Goal: Find specific page/section: Find specific page/section

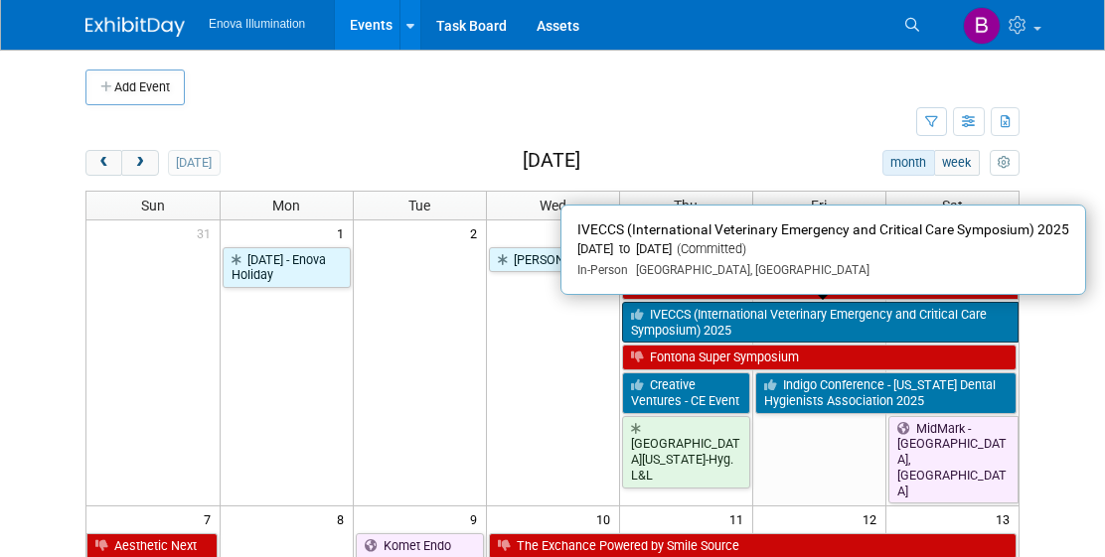
click at [777, 326] on link "IVECCS (International Veterinary Emergency and Critical Care Symposium) 2025" at bounding box center [820, 322] width 397 height 41
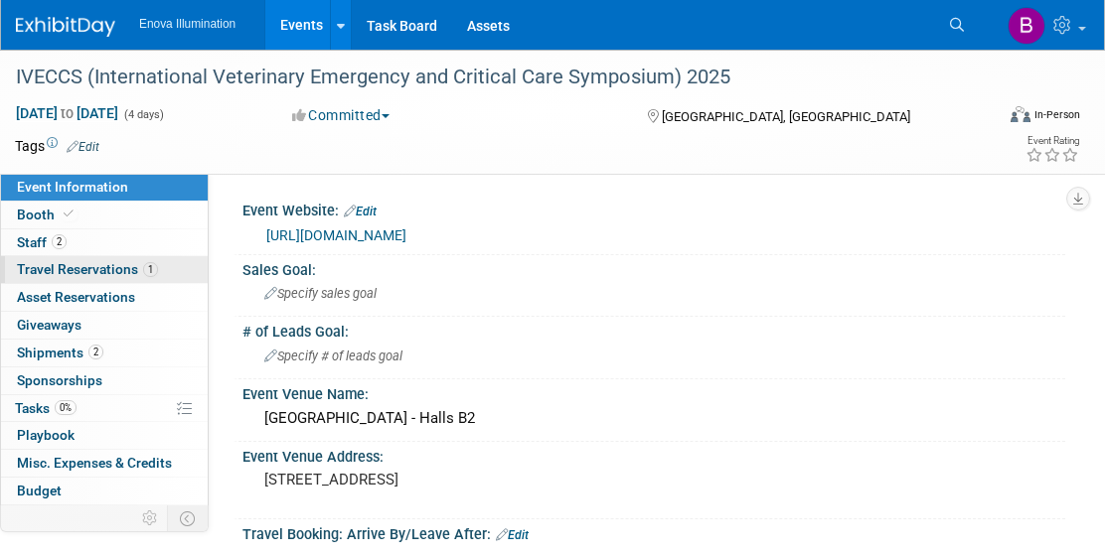
click at [124, 274] on span "Travel Reservations 1" at bounding box center [87, 269] width 141 height 16
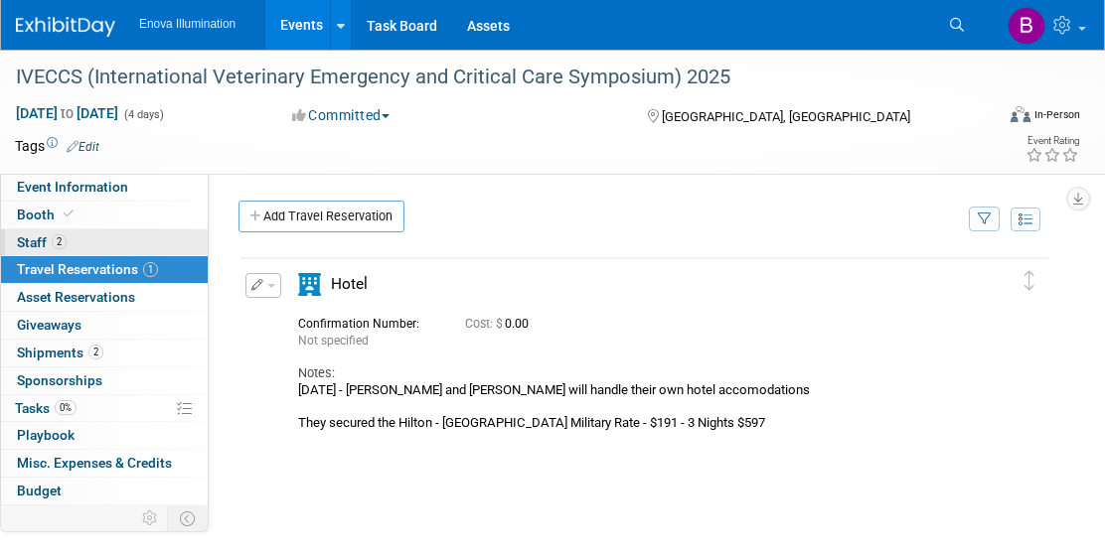
click at [103, 246] on link "2 Staff 2" at bounding box center [104, 243] width 207 height 27
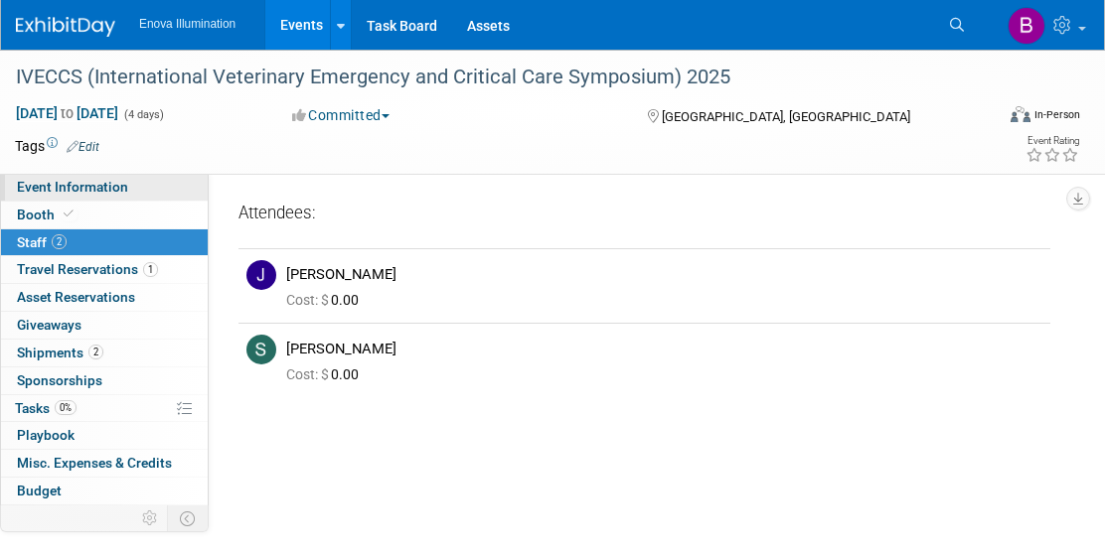
click at [129, 191] on link "Event Information" at bounding box center [104, 187] width 207 height 27
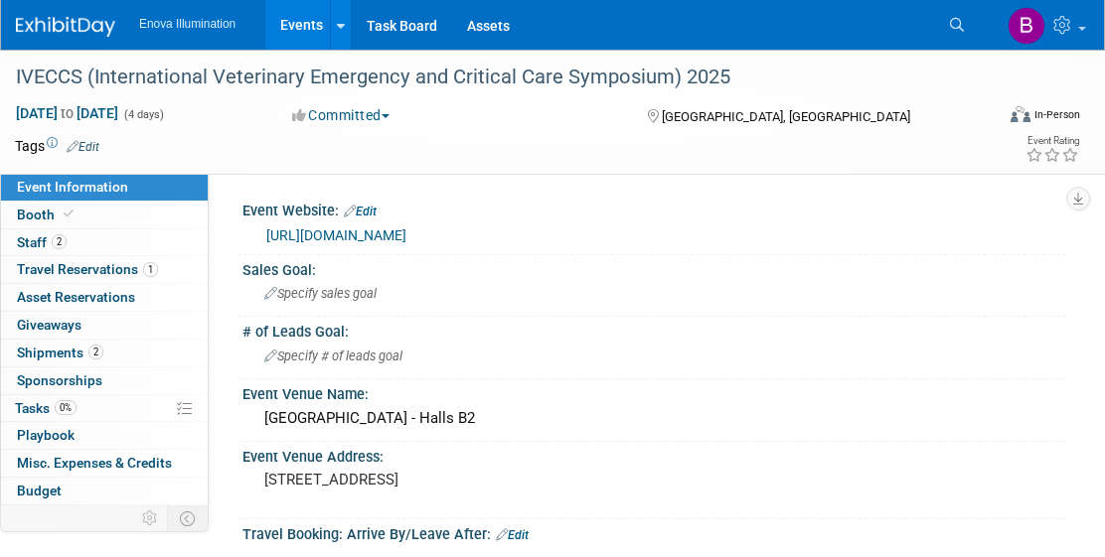
click at [86, 21] on img at bounding box center [65, 27] width 99 height 20
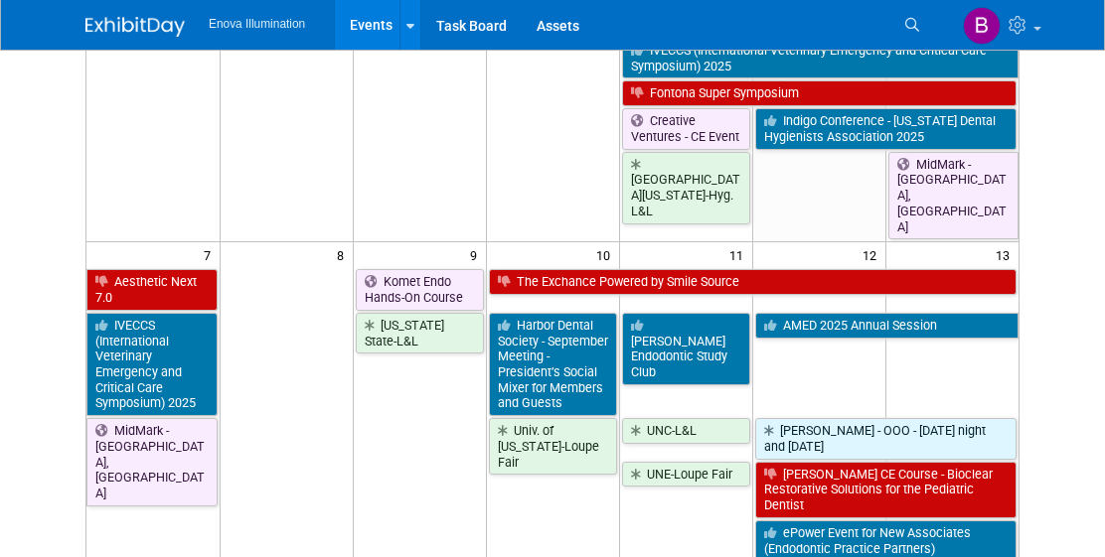
scroll to position [257, 0]
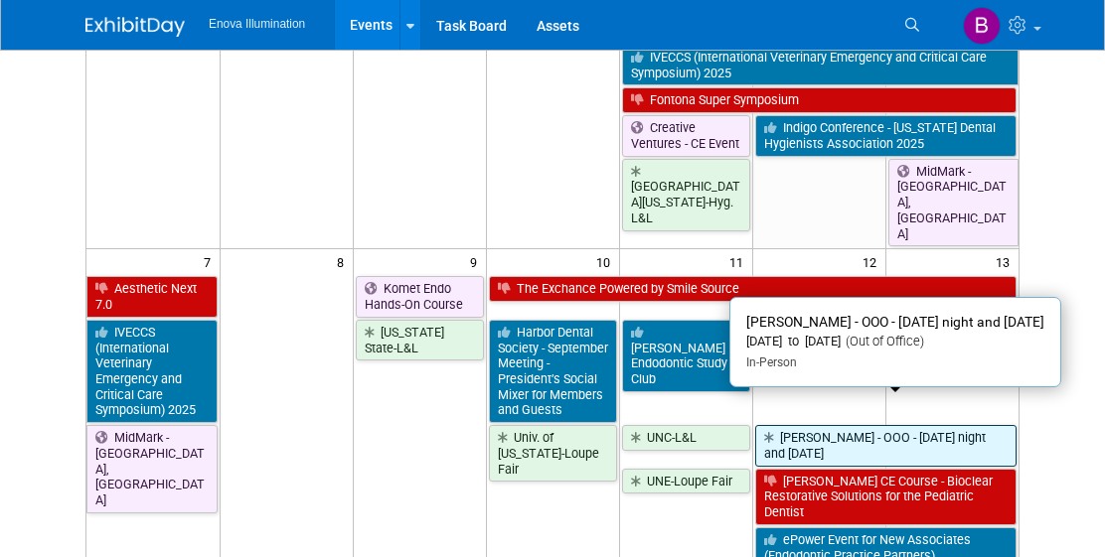
click at [824, 425] on link "Bailey Green - OOO - Friday night and Saturday" at bounding box center [886, 445] width 262 height 41
